Goal: Information Seeking & Learning: Learn about a topic

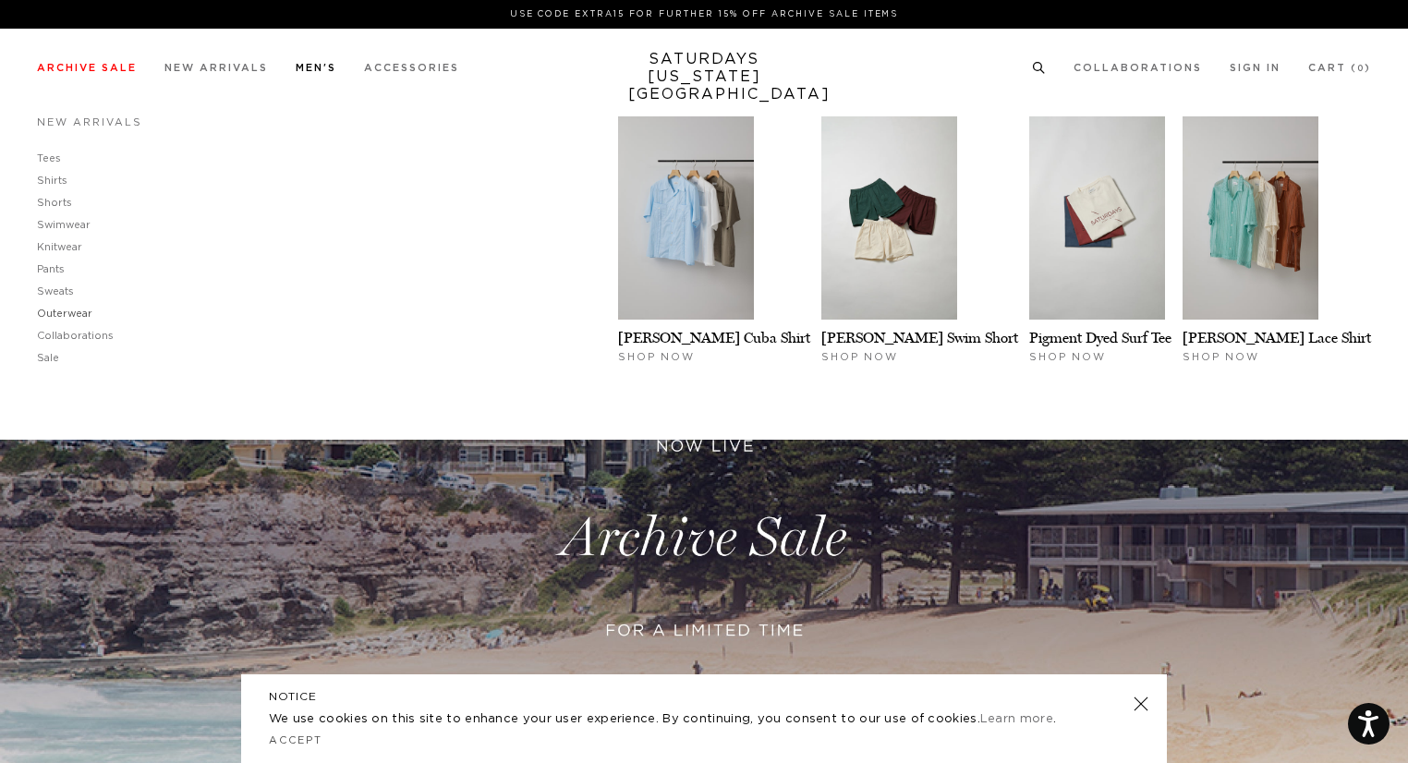
click at [82, 317] on link "Outerwear" at bounding box center [64, 314] width 55 height 10
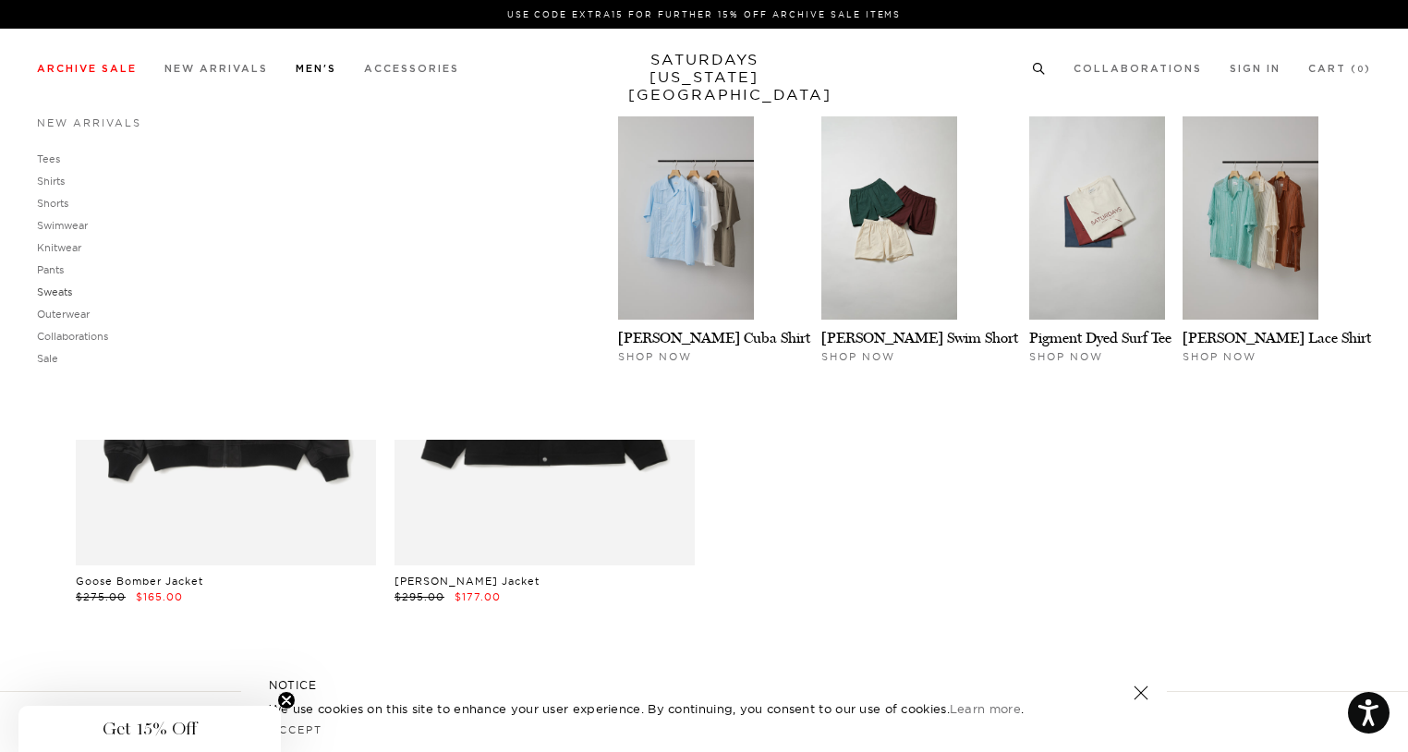
click at [65, 291] on link "Sweats" at bounding box center [54, 291] width 35 height 13
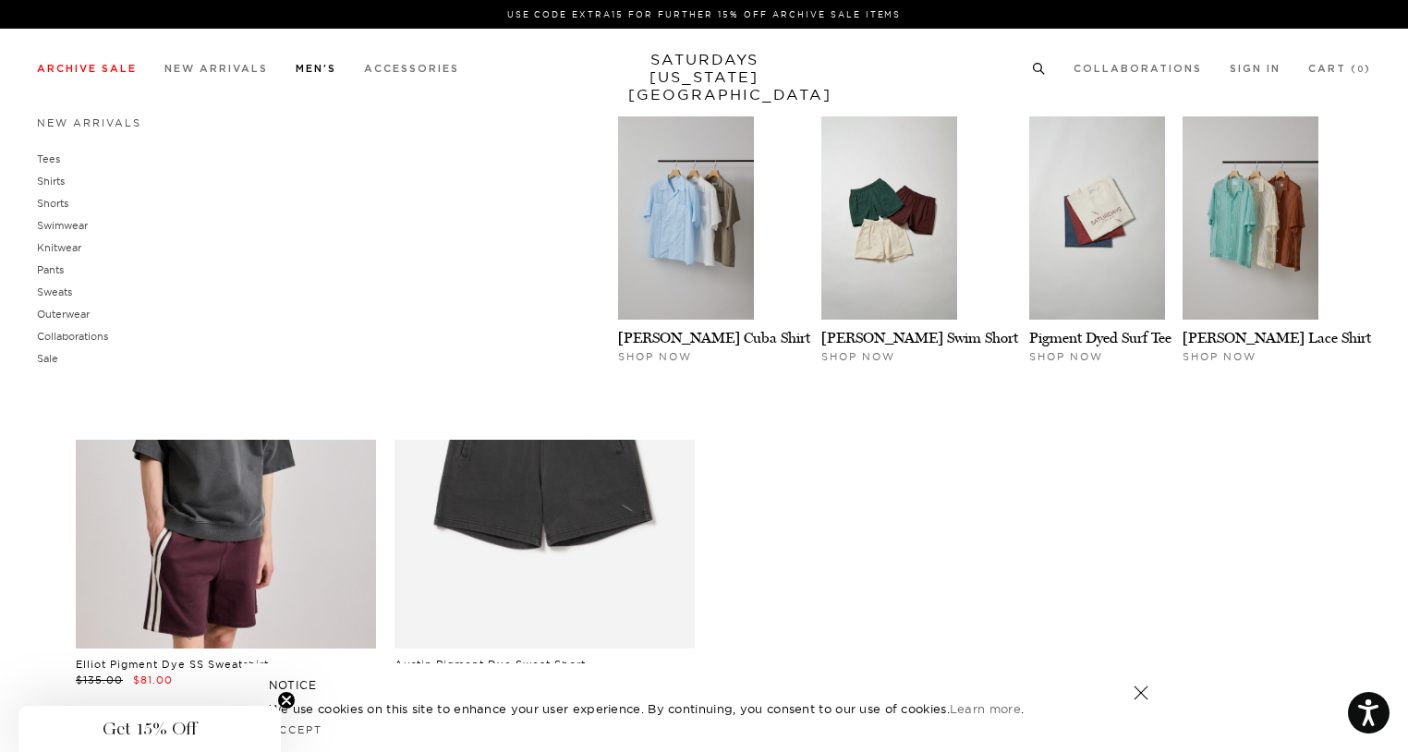
click at [329, 74] on link "Men's" at bounding box center [316, 69] width 41 height 10
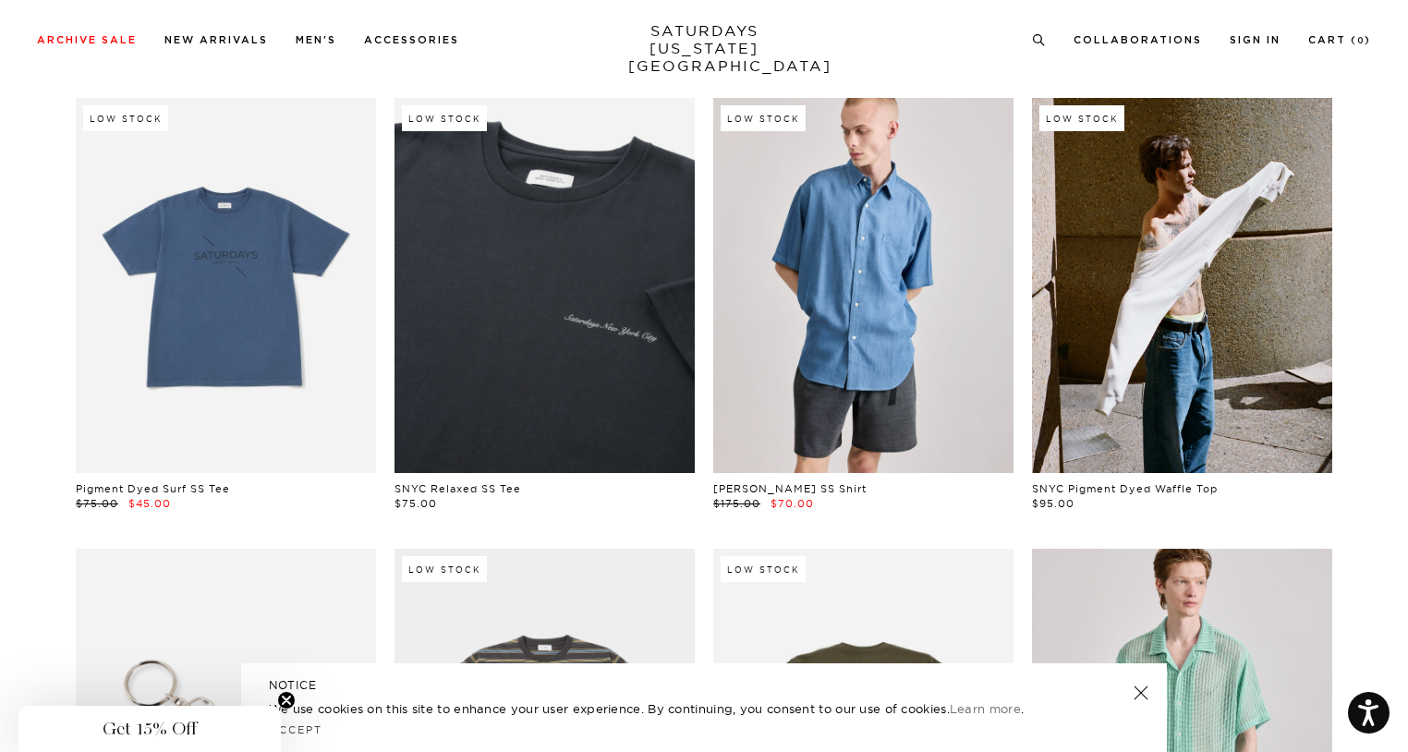
scroll to position [3293, 0]
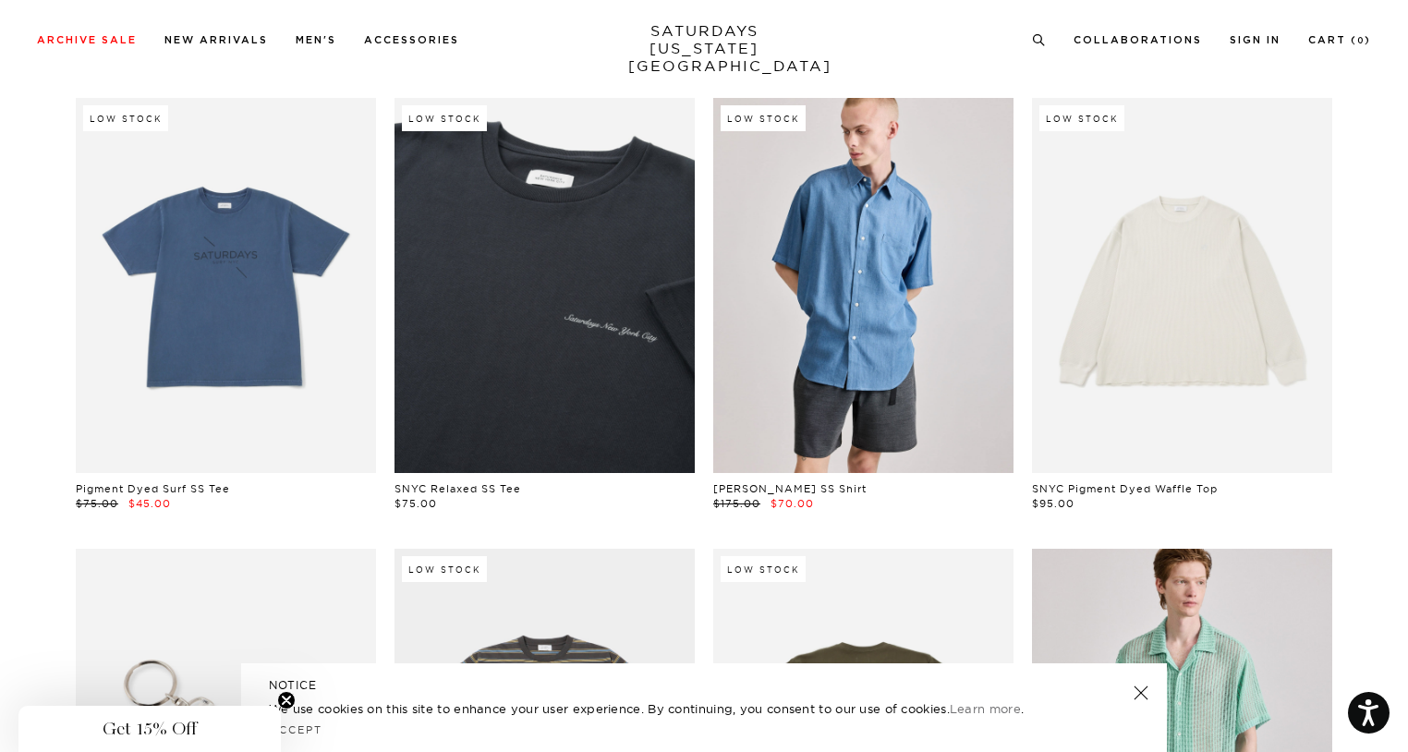
click at [1310, 313] on link at bounding box center [1182, 285] width 300 height 375
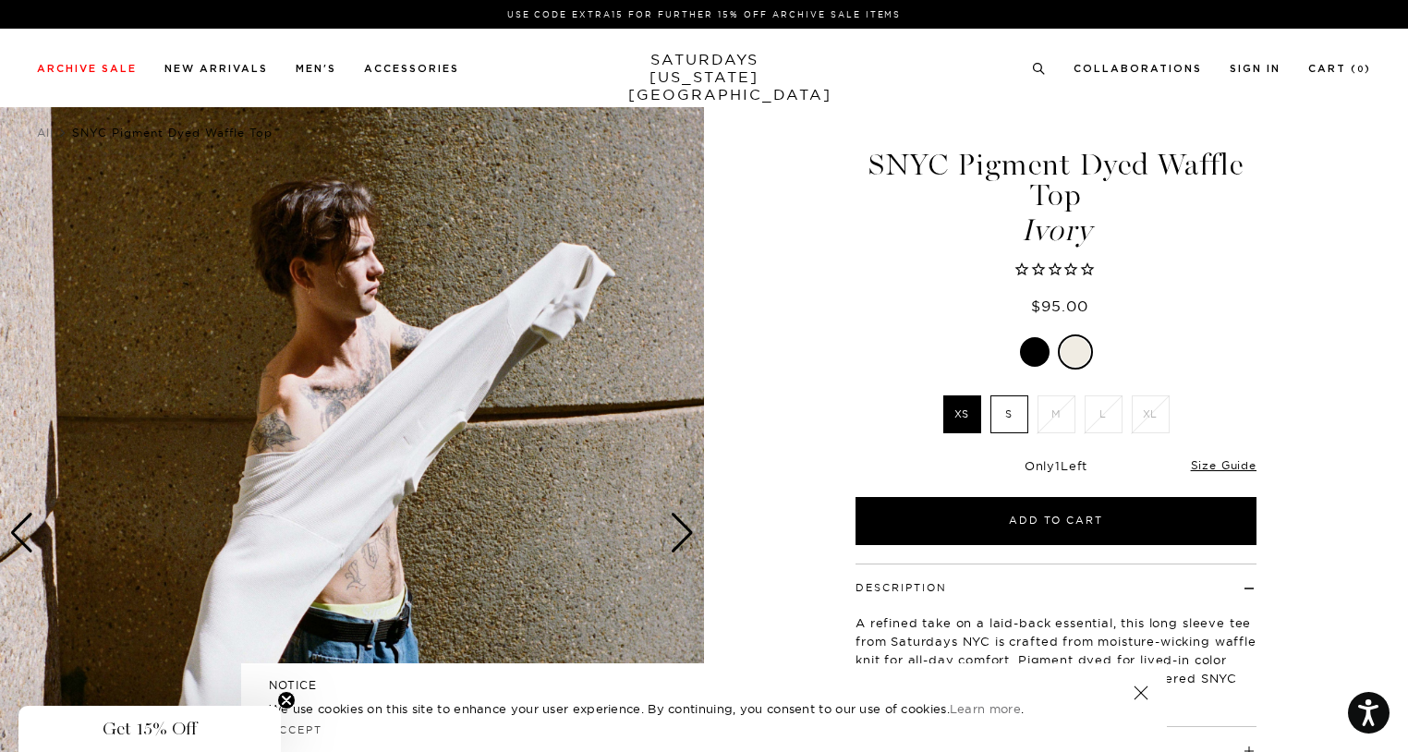
click at [1051, 402] on li "M" at bounding box center [1056, 414] width 47 height 38
click at [1029, 355] on div at bounding box center [1035, 352] width 30 height 30
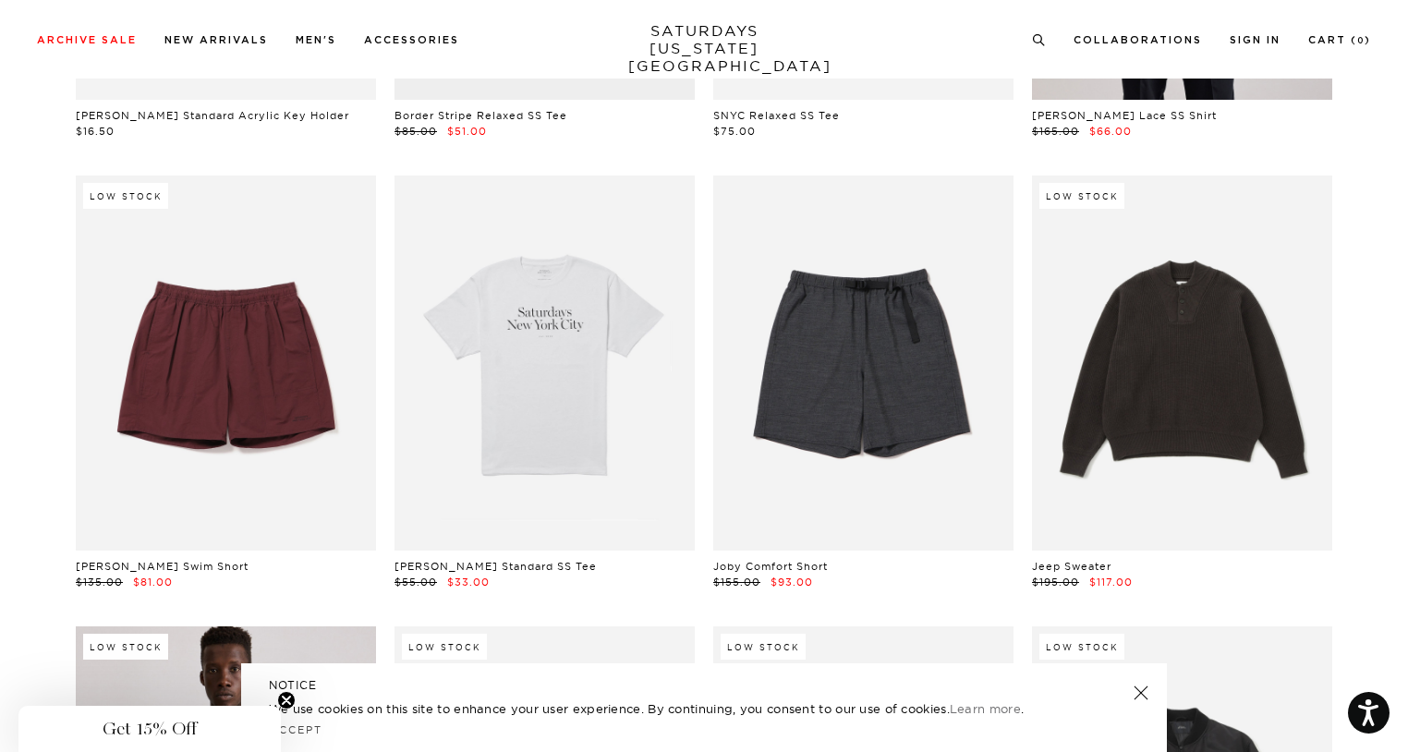
scroll to position [4117, 0]
